Goal: Check status: Check status

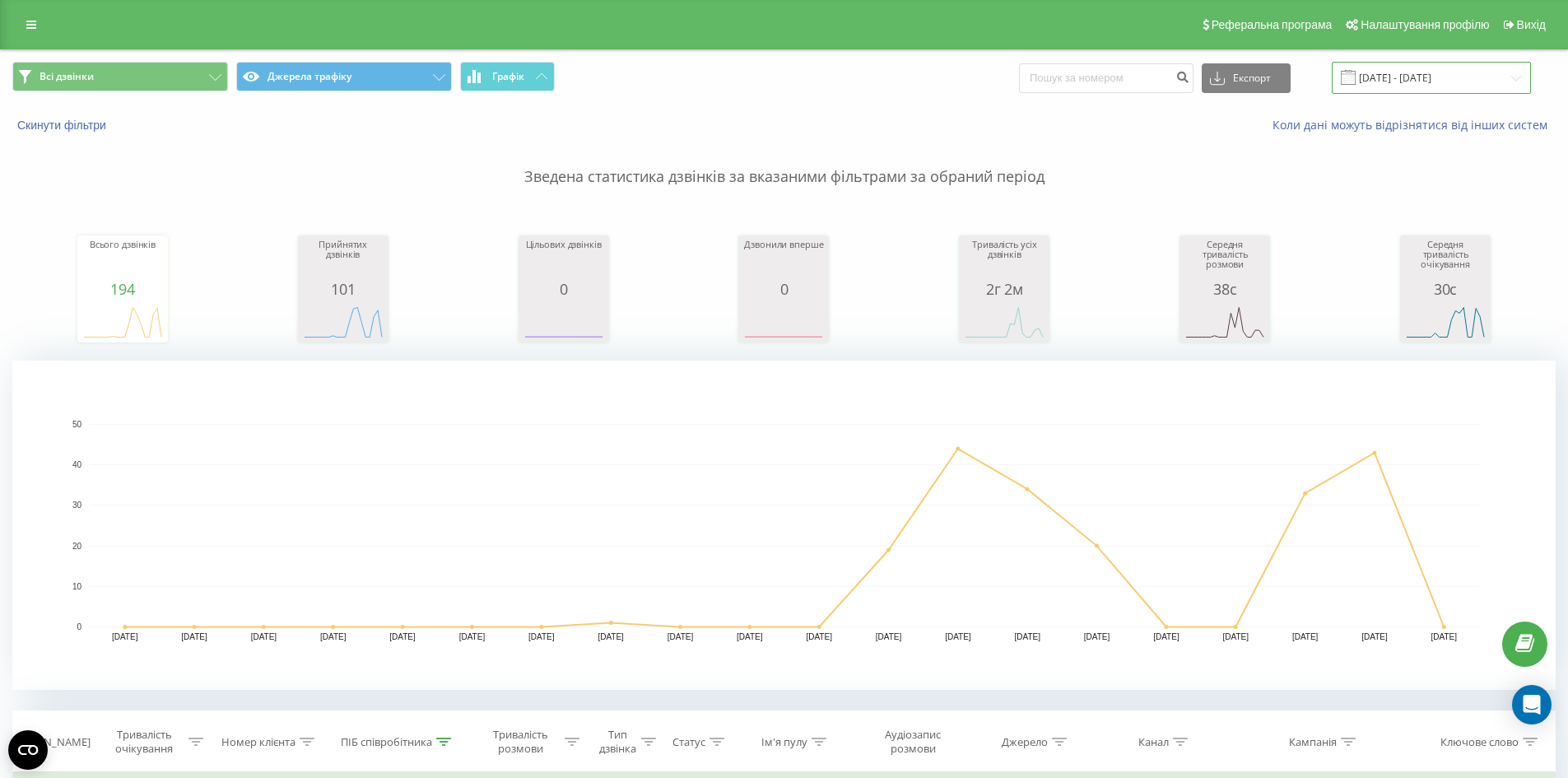
click at [1395, 82] on input "[DATE] - [DATE]" at bounding box center [1431, 77] width 199 height 32
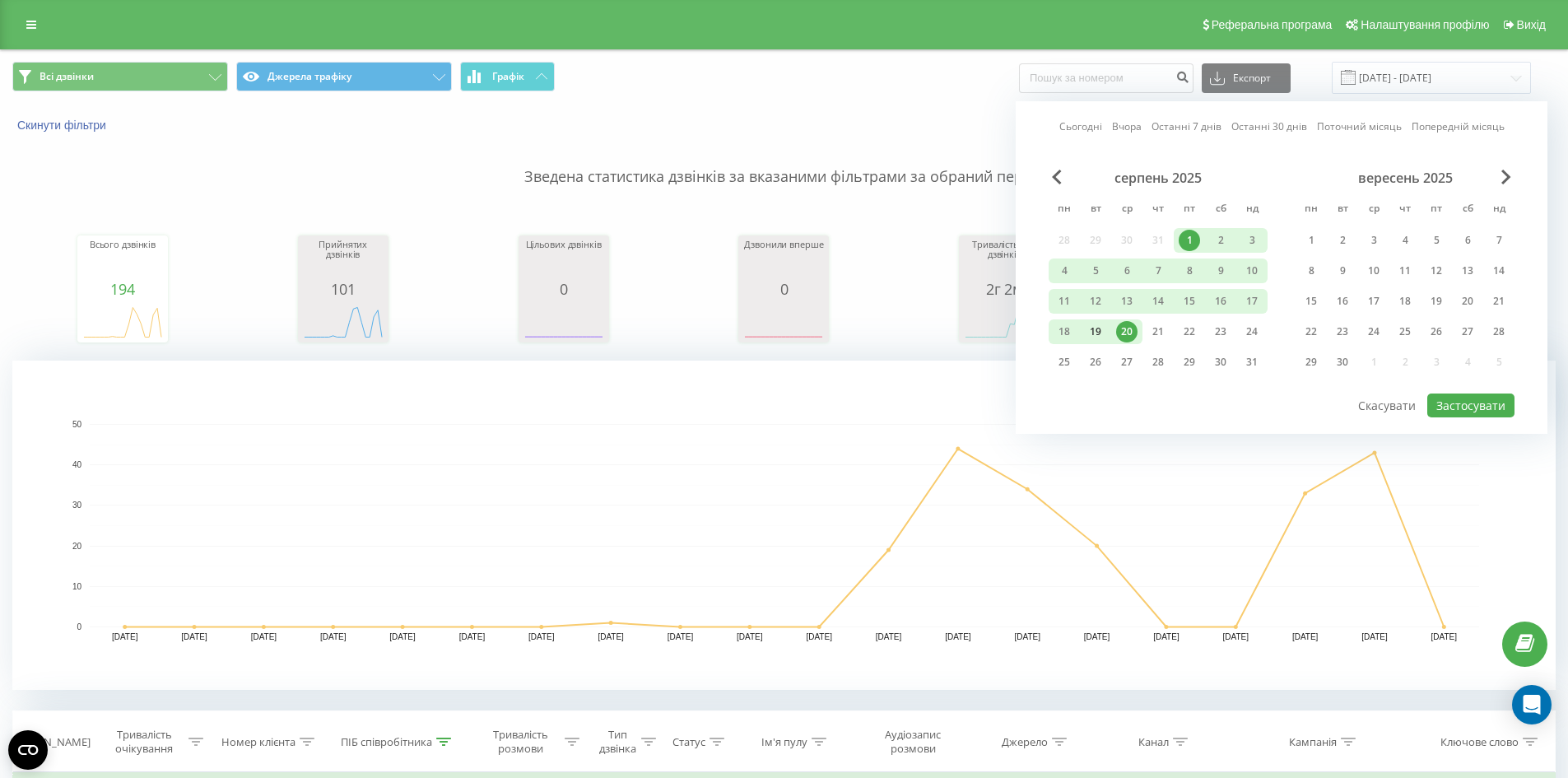
click at [1095, 336] on div "19" at bounding box center [1096, 332] width 22 height 22
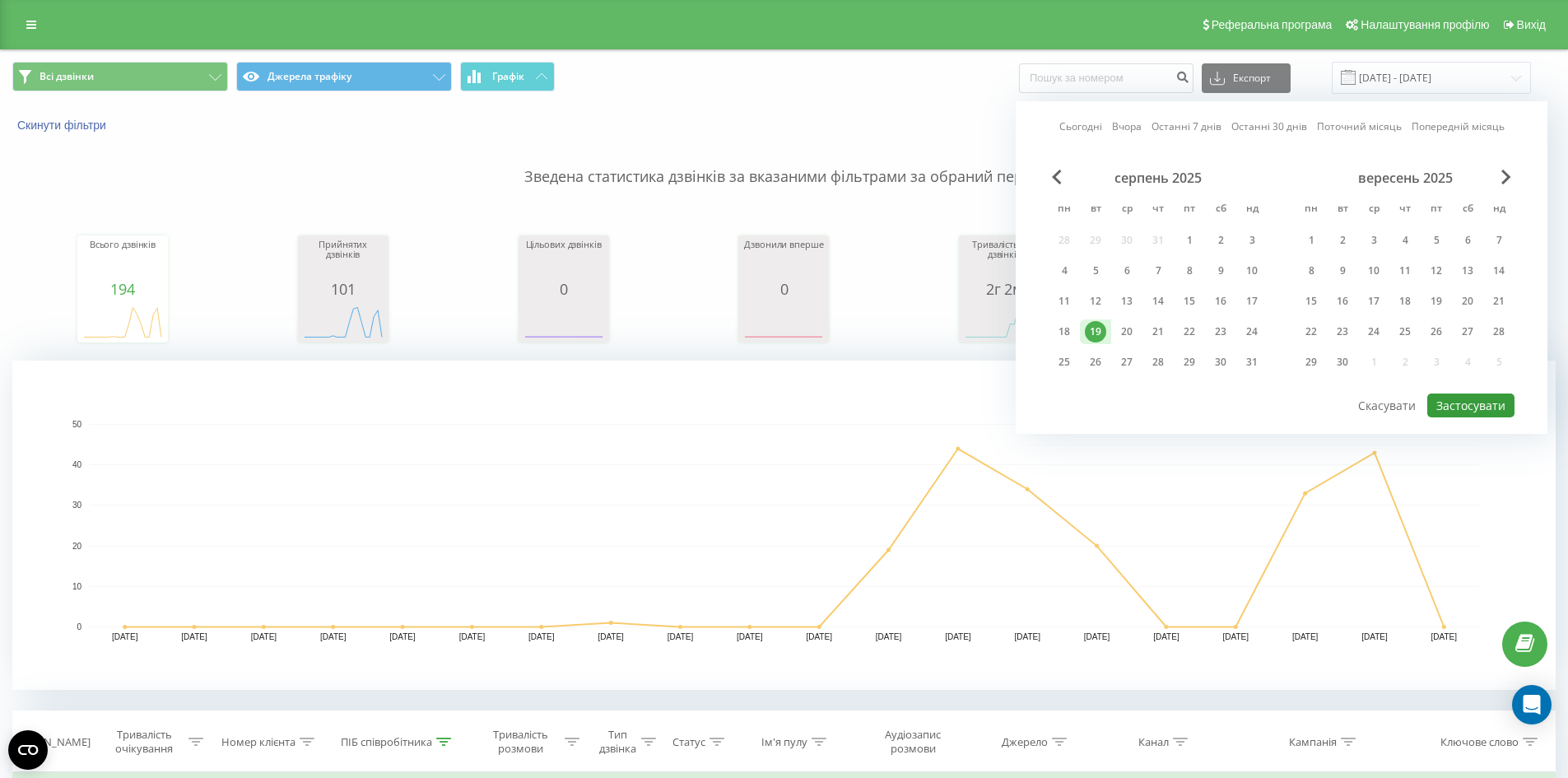
click at [1478, 401] on button "Застосувати" at bounding box center [1471, 406] width 87 height 24
type input "[DATE] - [DATE]"
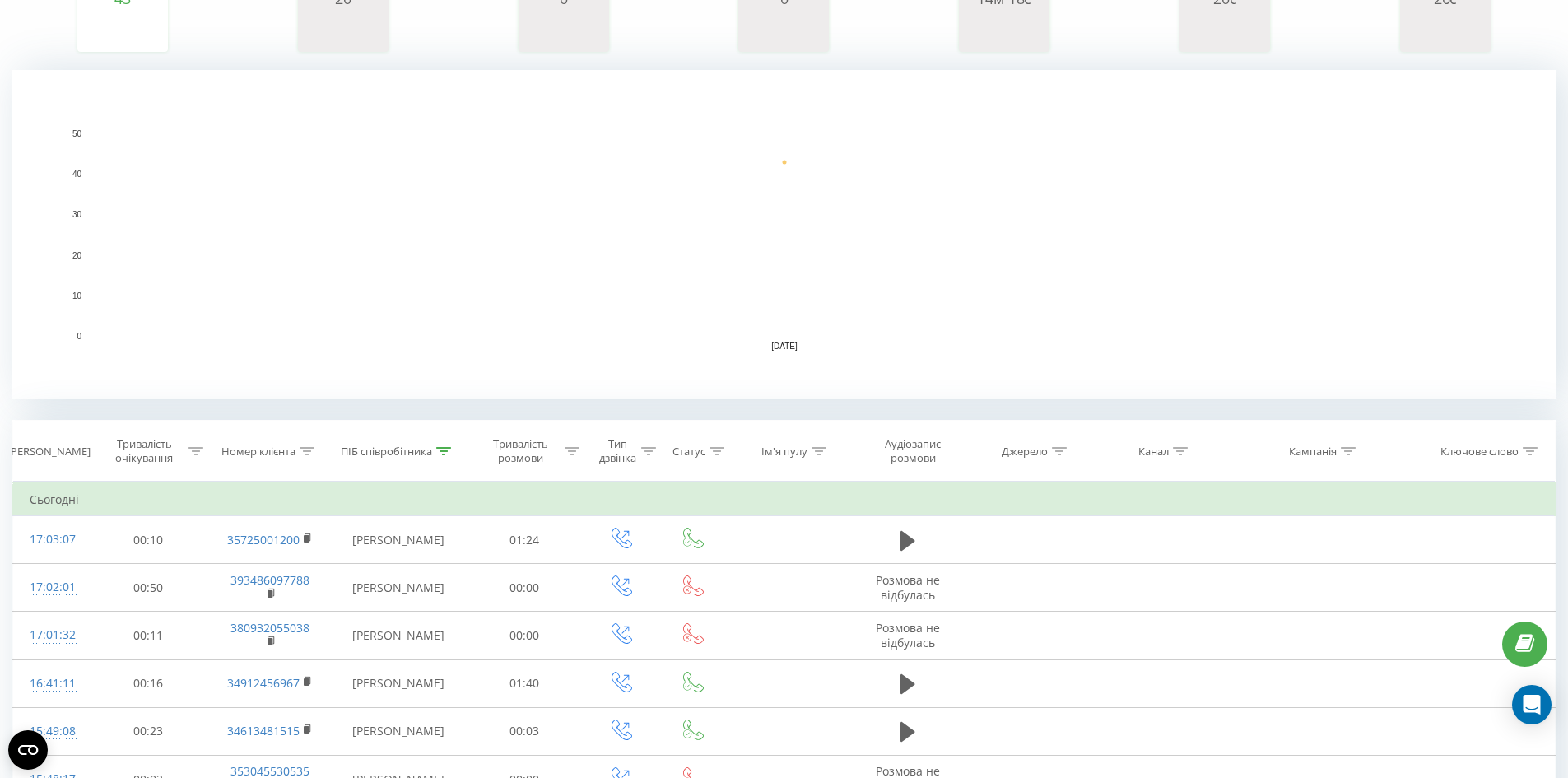
scroll to position [136, 0]
